Goal: Task Accomplishment & Management: Use online tool/utility

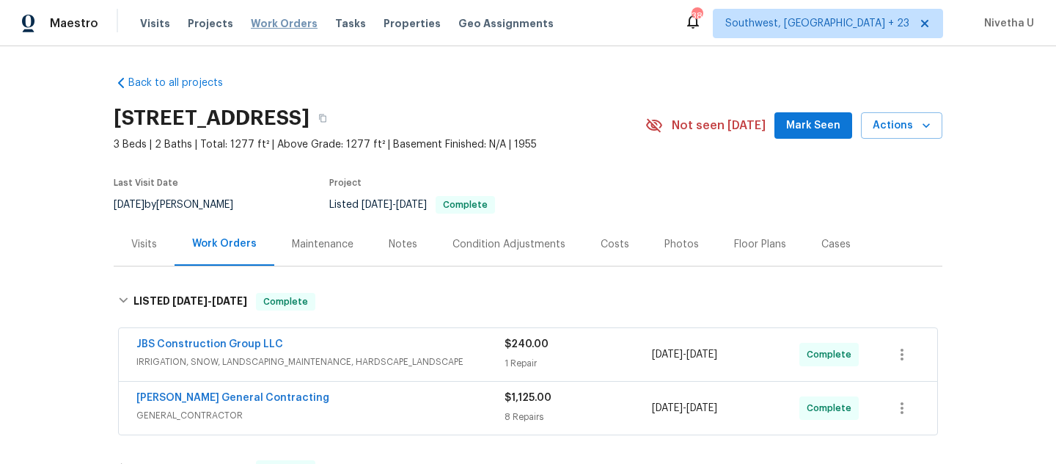
scroll to position [172, 0]
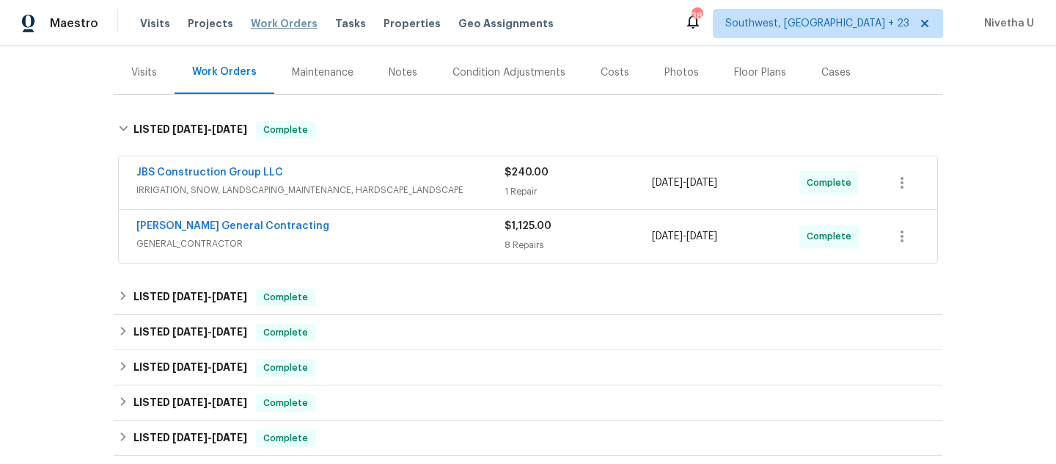
click at [274, 21] on span "Work Orders" at bounding box center [284, 23] width 67 height 15
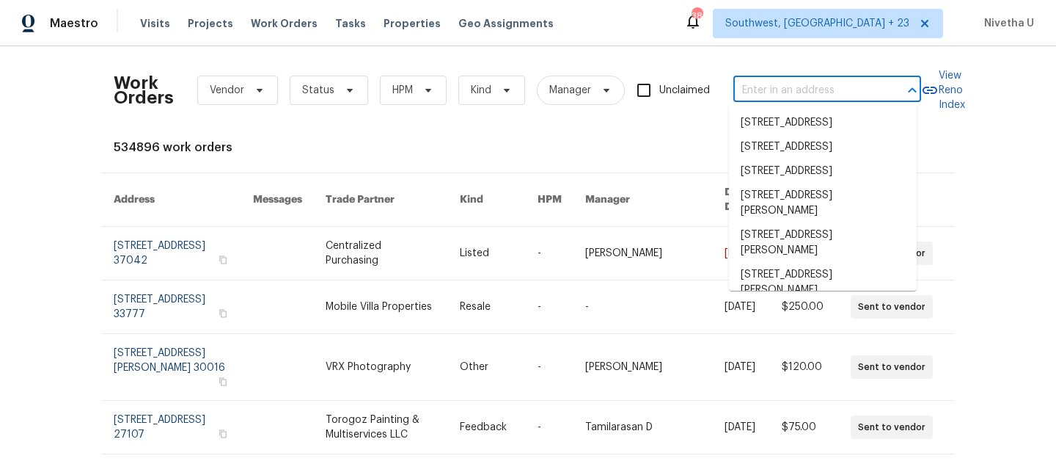
click at [766, 92] on input "text" at bounding box center [807, 90] width 147 height 23
paste input "[STREET_ADDRESS]"
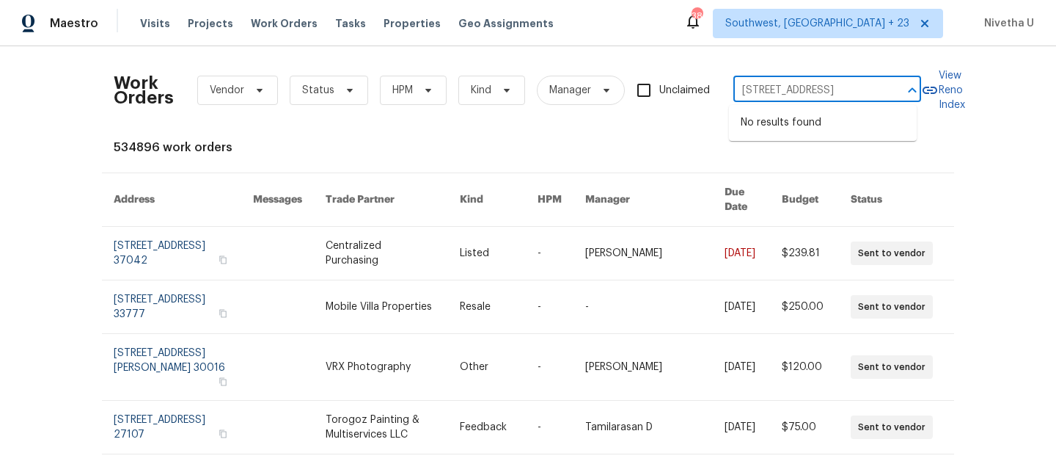
type input "[STREET_ADDRESS]"
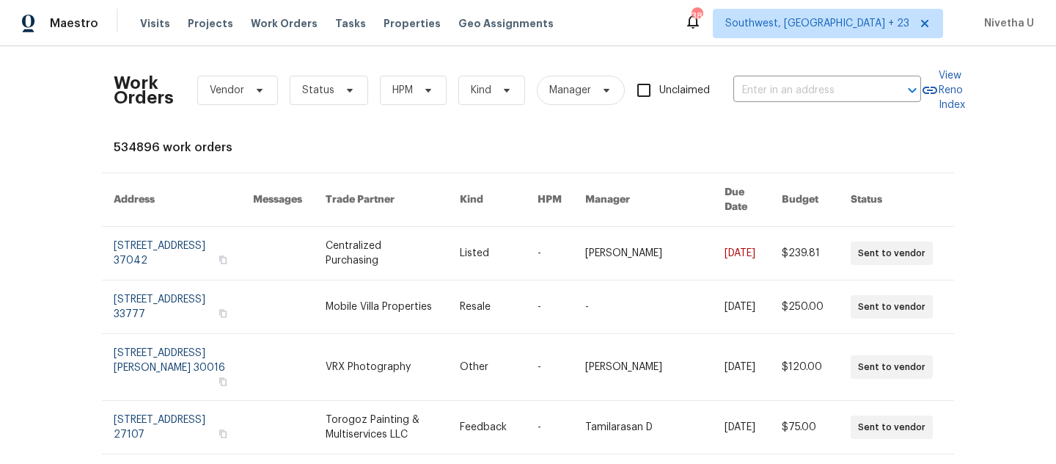
click at [822, 39] on div "Maestro Visits Projects Work Orders Tasks Properties Geo Assignments [GEOGRAPHI…" at bounding box center [528, 23] width 1056 height 46
click at [844, 15] on span "Southwest, [GEOGRAPHIC_DATA] + 23" at bounding box center [828, 23] width 230 height 29
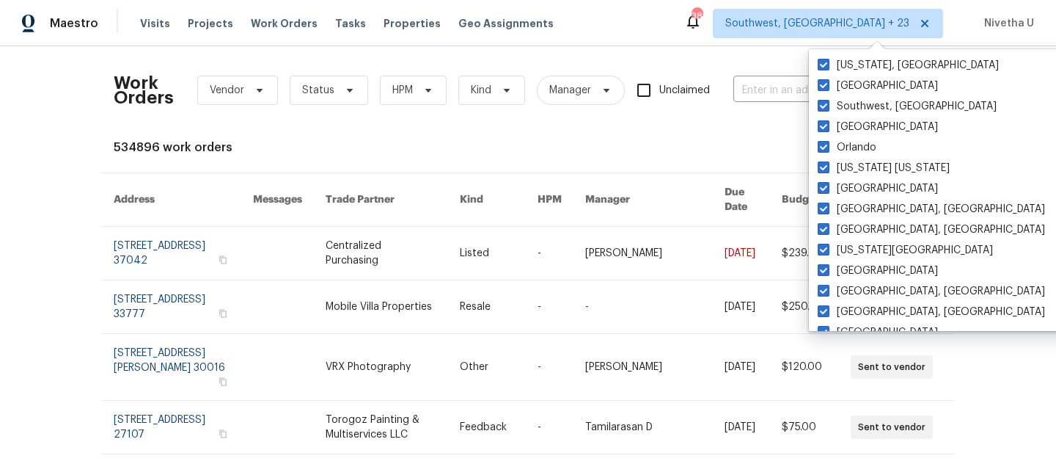
scroll to position [607, 0]
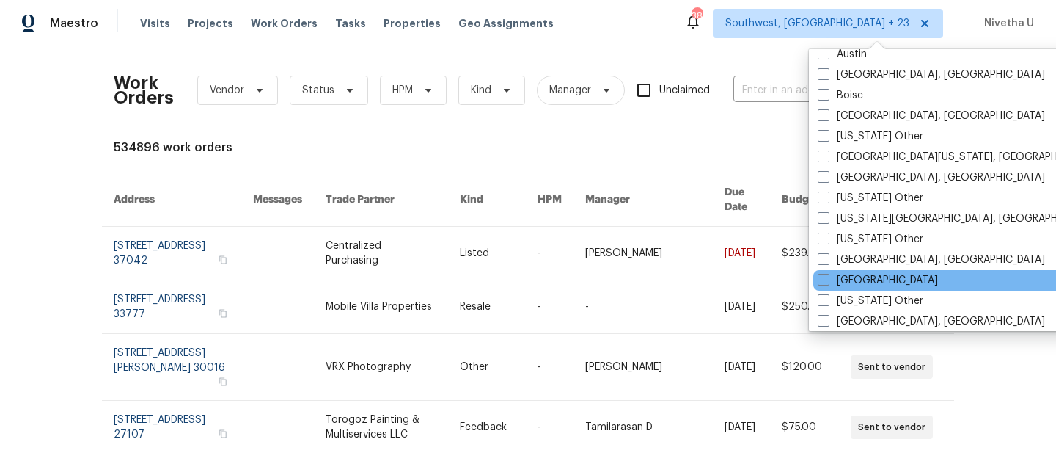
click at [867, 289] on div "Dallas" at bounding box center [962, 280] width 296 height 21
click at [854, 278] on label "Dallas" at bounding box center [878, 280] width 120 height 15
click at [828, 278] on input "Dallas" at bounding box center [823, 278] width 10 height 10
checkbox input "true"
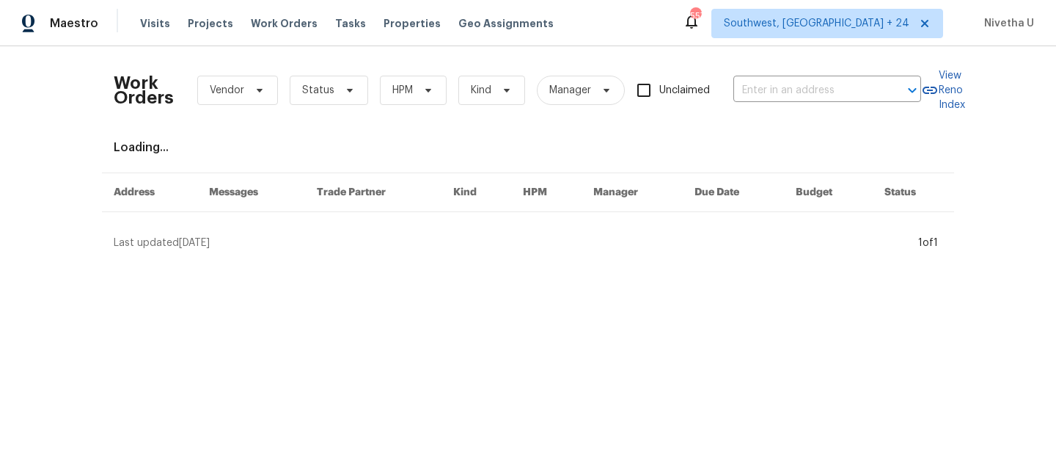
click at [752, 76] on div "Work Orders Vendor Status HPM Kind Manager Unclaimed ​" at bounding box center [518, 90] width 808 height 65
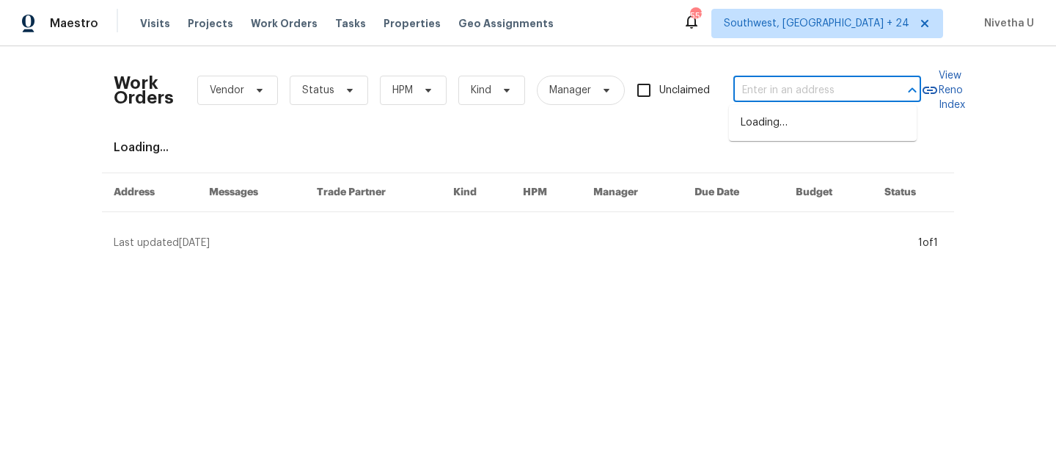
click at [752, 93] on input "text" at bounding box center [807, 90] width 147 height 23
paste input "16409 Stillhouse Hollow Ct Prosper, TX 75078"
type input "16409 Stillhouse Hollow Ct Prosper, TX 75078"
click at [767, 134] on li "[STREET_ADDRESS]" at bounding box center [823, 123] width 188 height 24
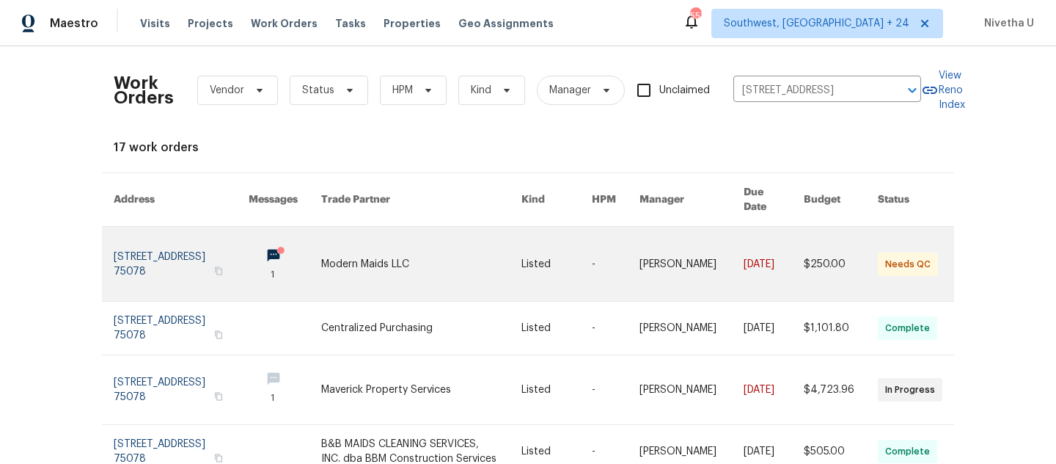
click at [155, 248] on link at bounding box center [181, 264] width 135 height 74
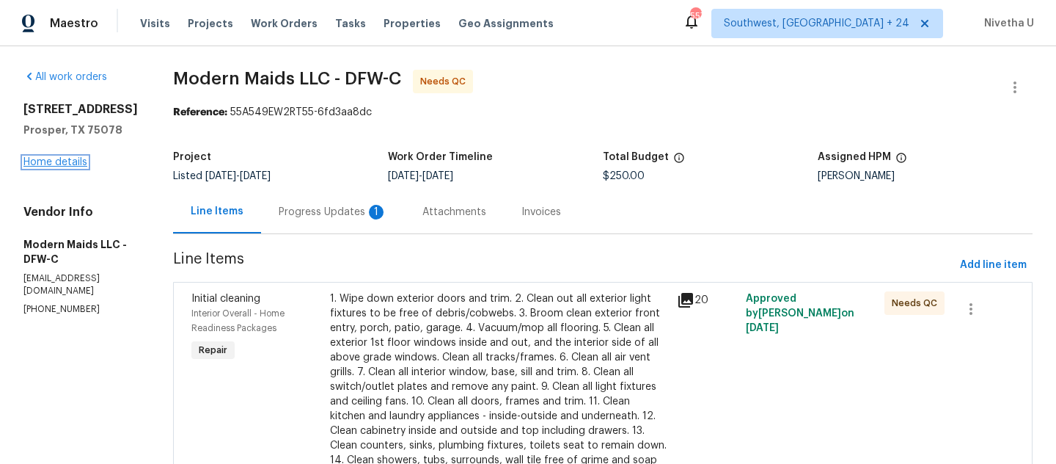
click at [56, 167] on link "Home details" at bounding box center [55, 162] width 64 height 10
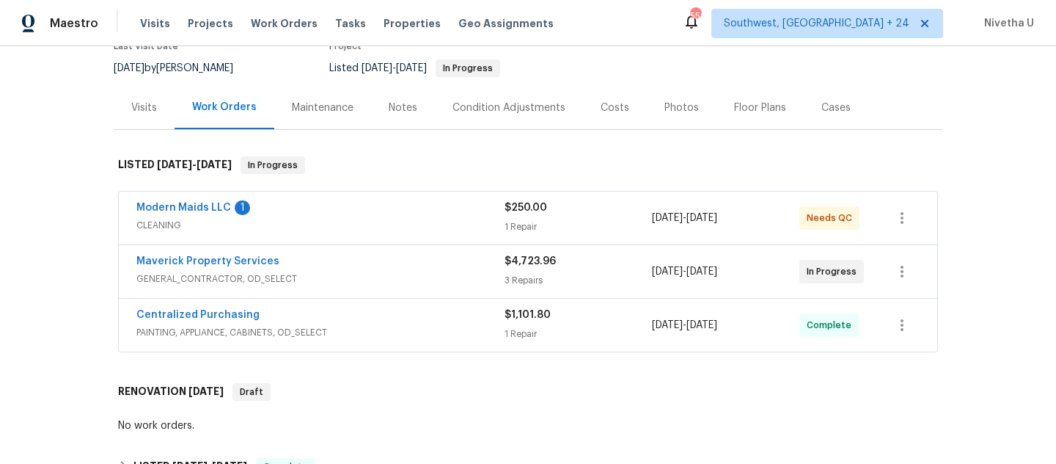
scroll to position [136, 0]
click at [361, 339] on span "PAINTING, APPLIANCE, CABINETS, OD_SELECT" at bounding box center [320, 333] width 368 height 15
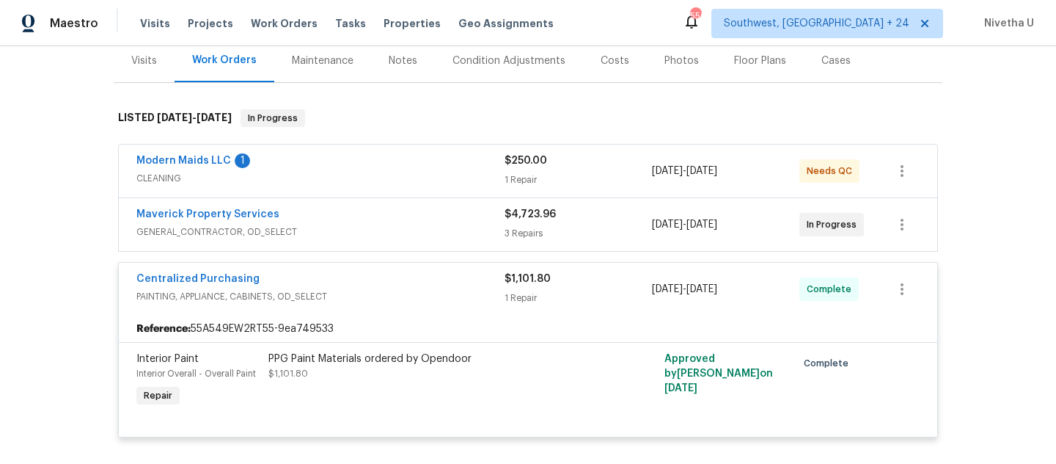
scroll to position [183, 0]
click at [362, 294] on span "PAINTING, APPLIANCE, CABINETS, OD_SELECT" at bounding box center [320, 296] width 368 height 15
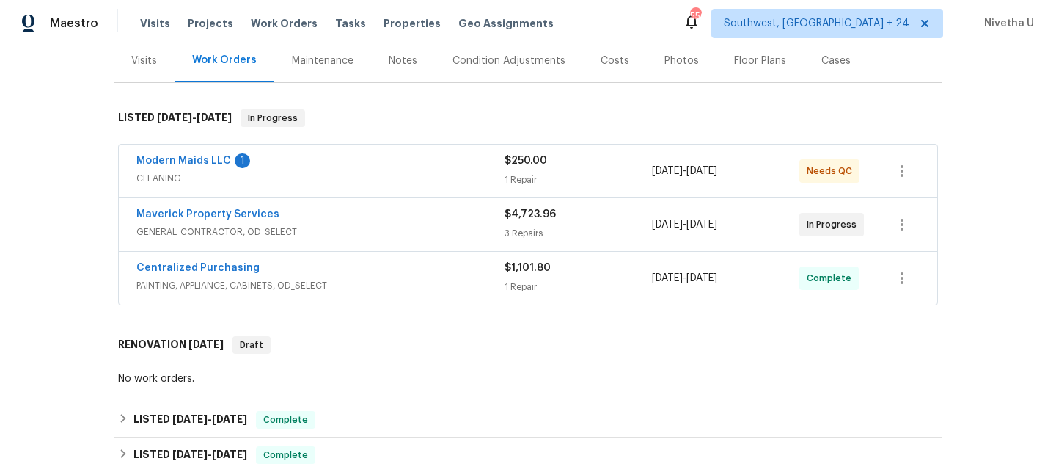
click at [359, 231] on span "GENERAL_CONTRACTOR, OD_SELECT" at bounding box center [320, 232] width 368 height 15
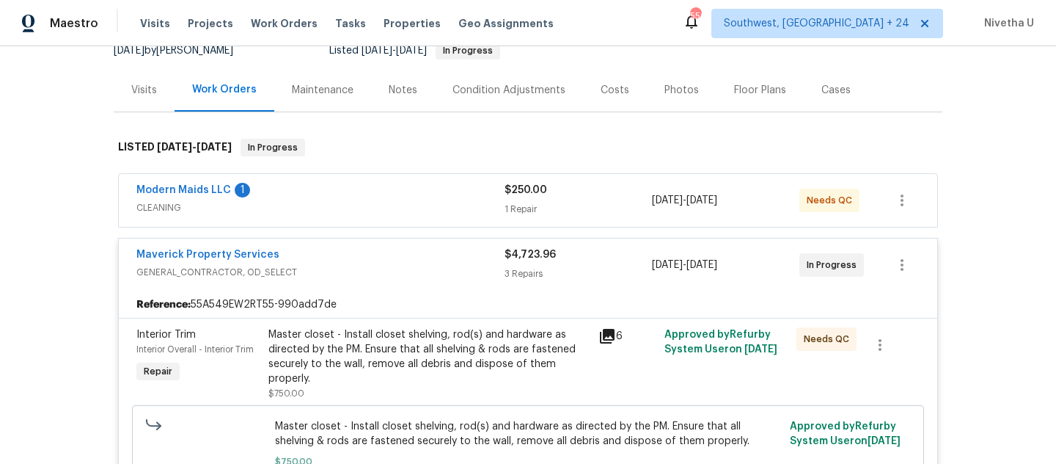
scroll to position [153, 0]
click at [376, 200] on div "Modern Maids LLC 1" at bounding box center [320, 192] width 368 height 18
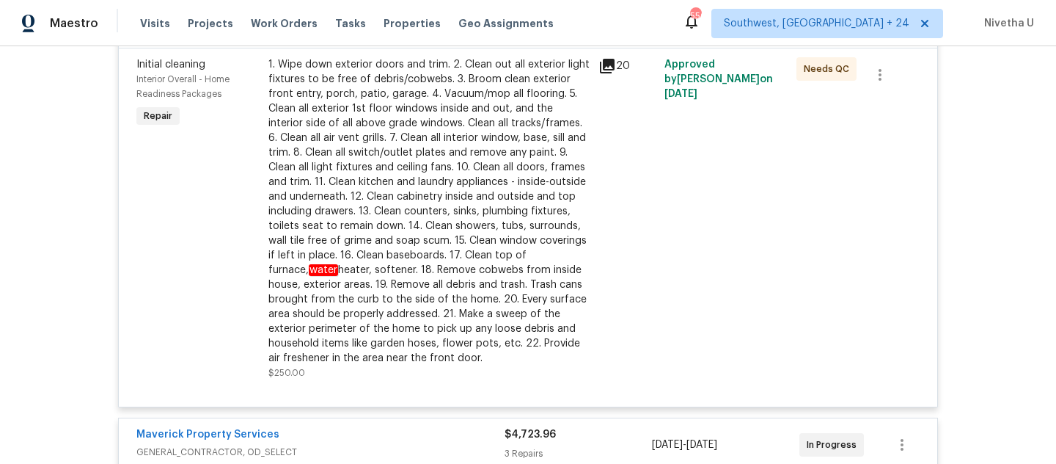
scroll to position [209, 0]
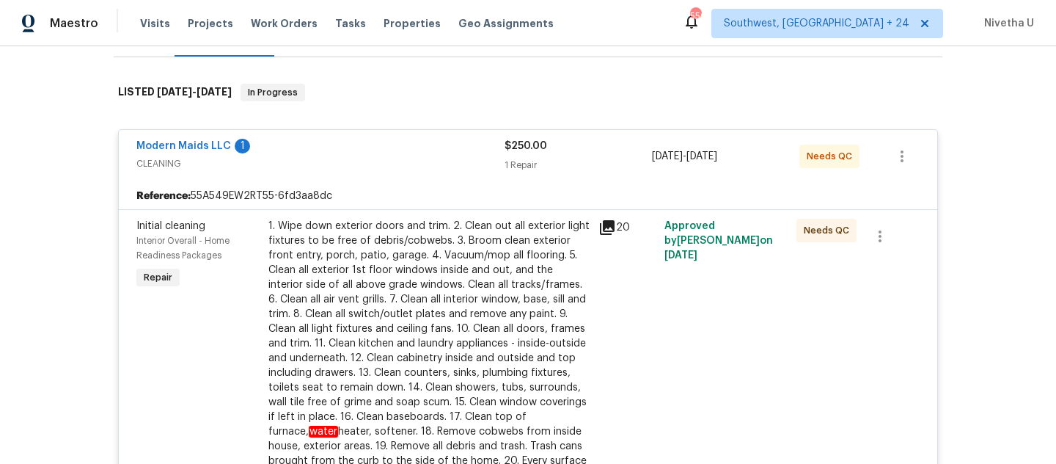
click at [362, 158] on span "CLEANING" at bounding box center [320, 163] width 368 height 15
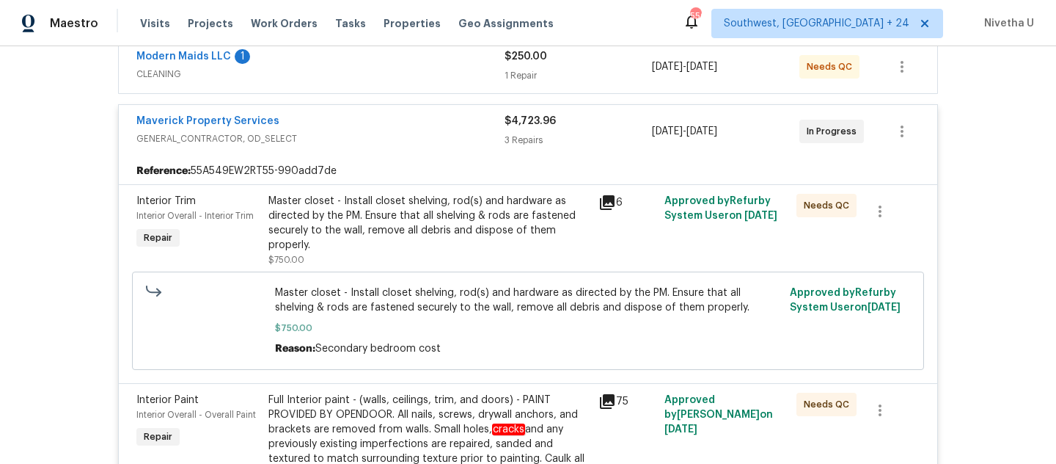
scroll to position [258, 0]
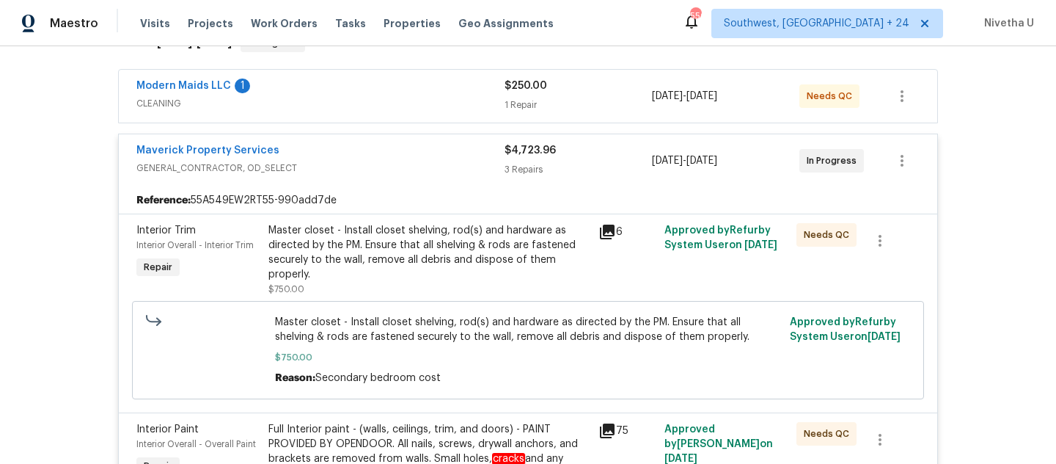
click at [356, 171] on span "GENERAL_CONTRACTOR, OD_SELECT" at bounding box center [320, 168] width 368 height 15
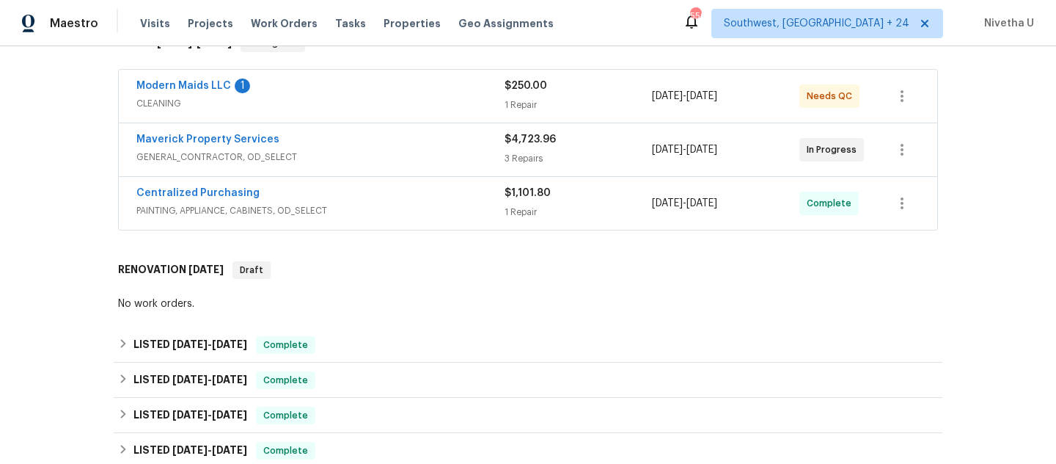
click at [361, 222] on div "Centralized Purchasing PAINTING, APPLIANCE, CABINETS, OD_SELECT $1,101.80 1 Rep…" at bounding box center [528, 203] width 819 height 53
click at [365, 208] on span "PAINTING, APPLIANCE, CABINETS, OD_SELECT" at bounding box center [320, 210] width 368 height 15
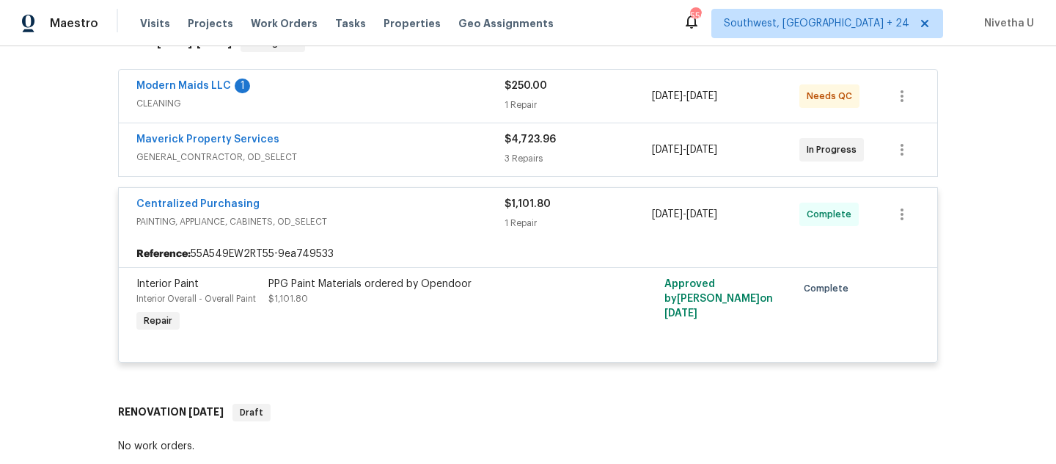
click at [379, 194] on div "Centralized Purchasing PAINTING, APPLIANCE, CABINETS, OD_SELECT $1,101.80 1 Rep…" at bounding box center [528, 214] width 819 height 53
click at [383, 213] on div "Centralized Purchasing" at bounding box center [320, 206] width 368 height 18
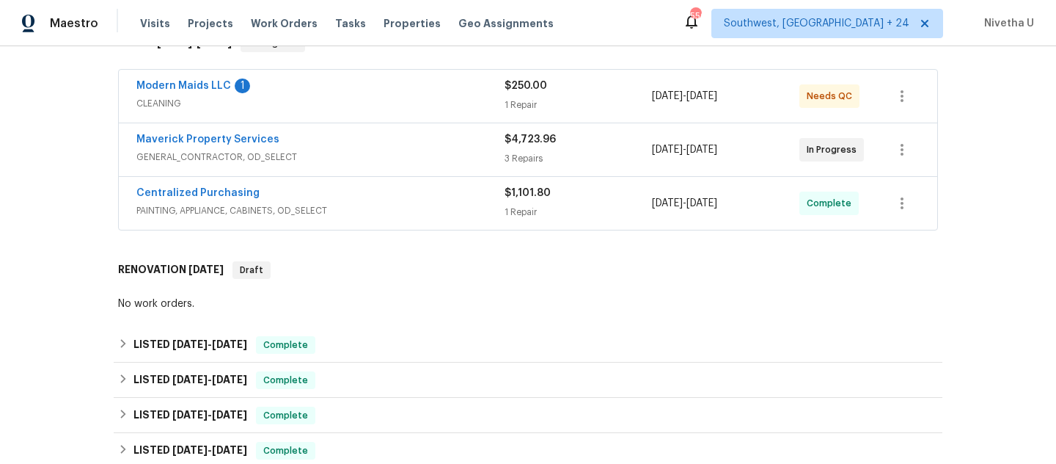
scroll to position [386, 0]
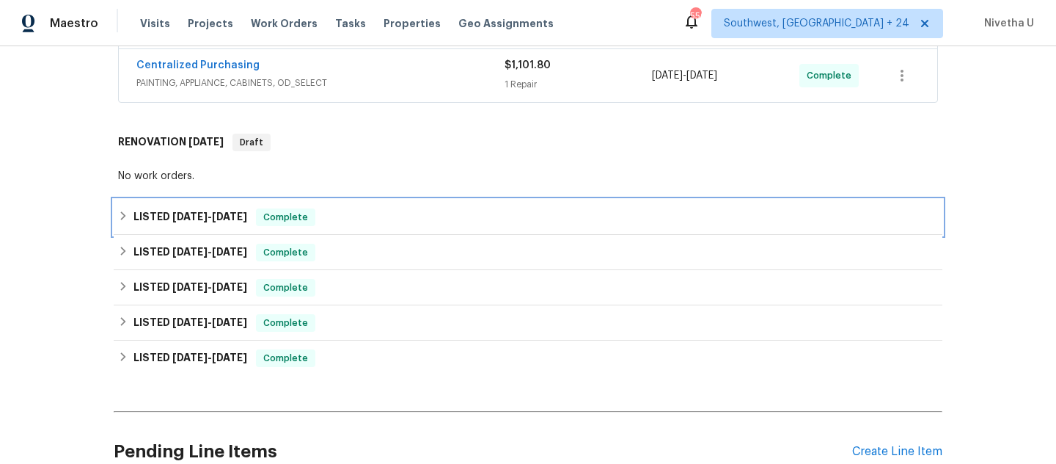
click at [383, 213] on div "LISTED 9/16/25 - 9/18/25 Complete" at bounding box center [528, 217] width 820 height 18
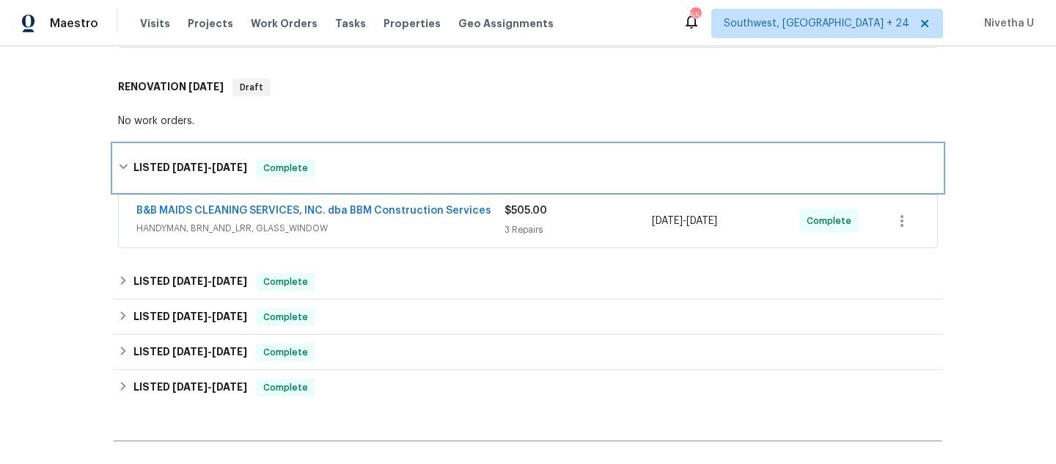
scroll to position [466, 0]
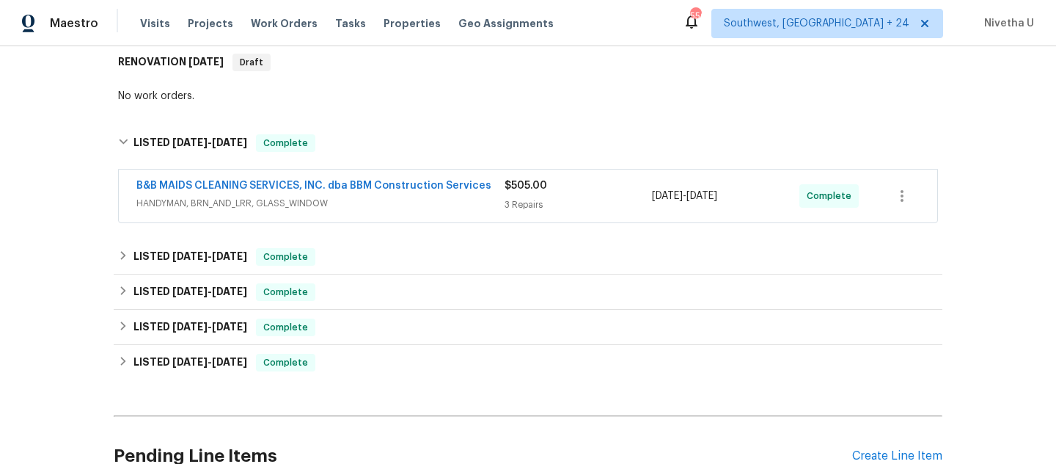
click at [464, 214] on div "B&B MAIDS CLEANING SERVICES, INC. dba BBM Construction Services HANDYMAN, BRN_A…" at bounding box center [528, 195] width 819 height 53
click at [461, 206] on span "HANDYMAN, BRN_AND_LRR, GLASS_WINDOW" at bounding box center [320, 203] width 368 height 15
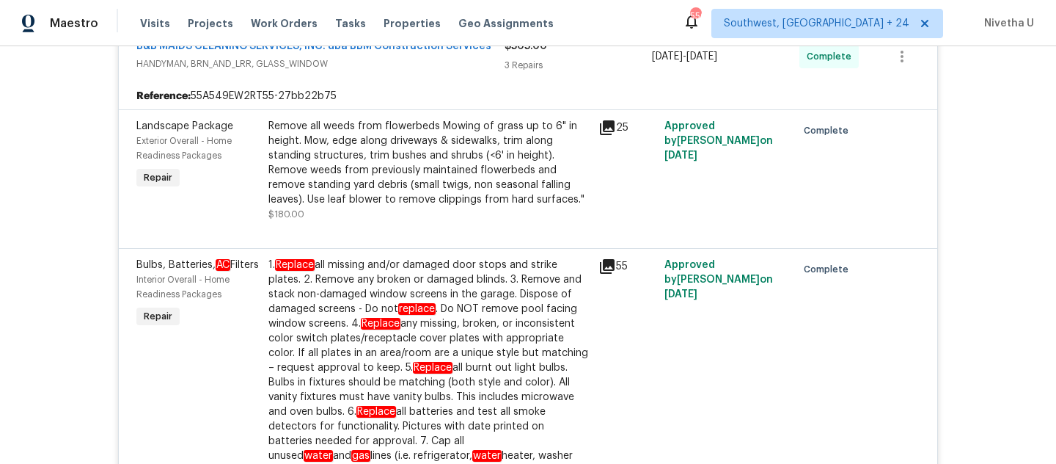
scroll to position [417, 0]
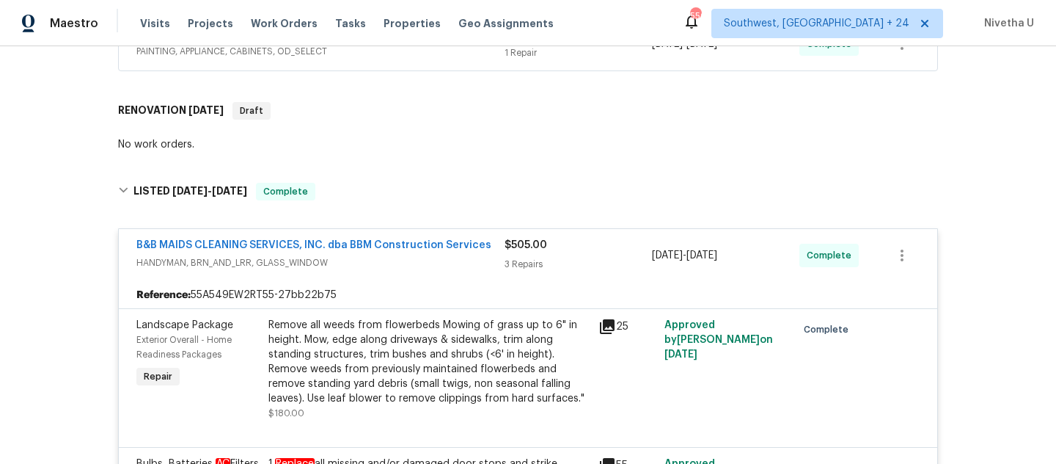
click at [459, 260] on span "HANDYMAN, BRN_AND_LRR, GLASS_WINDOW" at bounding box center [320, 262] width 368 height 15
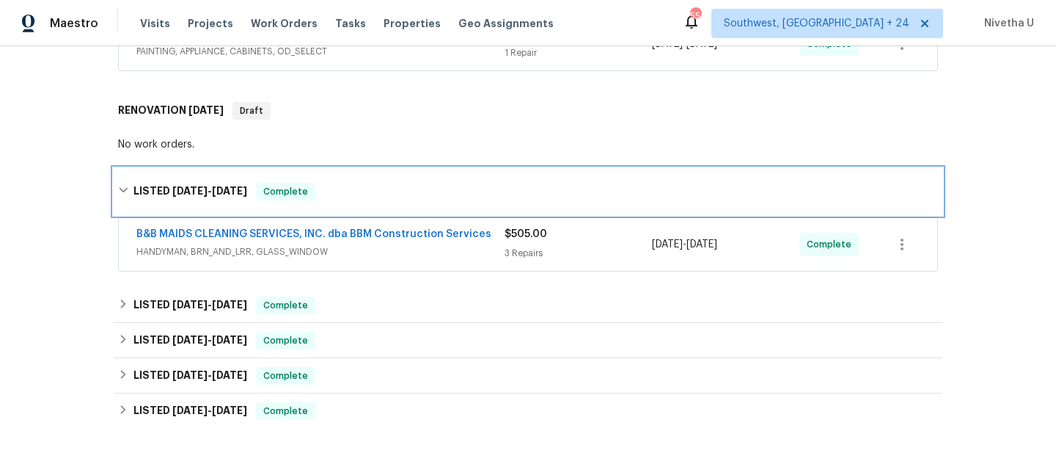
click at [428, 183] on div "LISTED 9/16/25 - 9/18/25 Complete" at bounding box center [528, 192] width 820 height 18
